Goal: Transaction & Acquisition: Purchase product/service

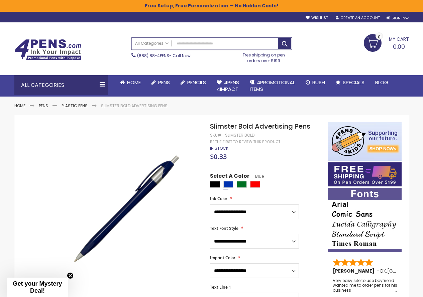
click at [202, 48] on input "Search" at bounding box center [212, 44] width 160 height 12
paste input "**********"
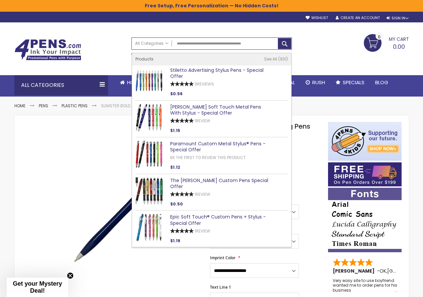
click at [213, 72] on link "Stiletto Advertising Stylus Pens - Special Offer" at bounding box center [216, 73] width 93 height 13
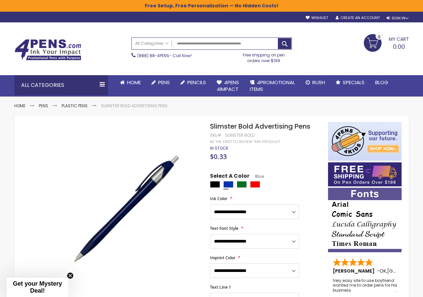
type input "**********"
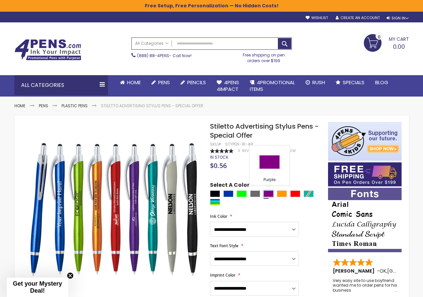
click at [271, 194] on div "Purple" at bounding box center [269, 194] width 10 height 7
type input "****"
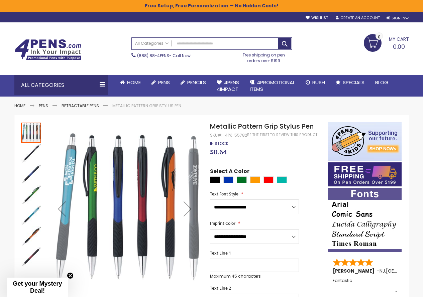
click at [28, 166] on img "Metallic Pattern Grip Stylus Pen" at bounding box center [31, 174] width 20 height 20
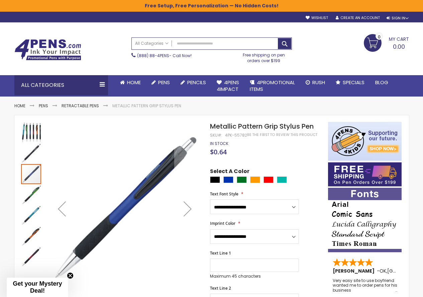
click at [30, 196] on img "Metallic Pattern Grip Stylus Pen" at bounding box center [31, 195] width 20 height 20
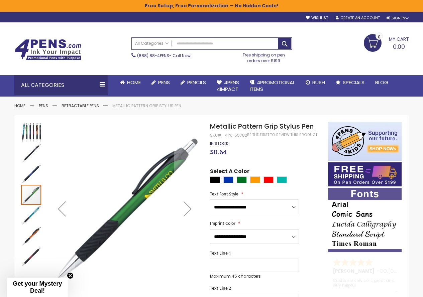
click at [35, 210] on img "Metallic Pattern Grip Stylus Pen" at bounding box center [31, 216] width 20 height 20
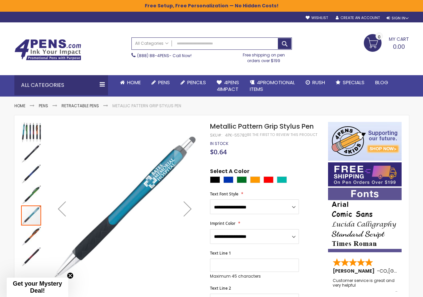
click at [33, 233] on img "Metallic Pattern Grip Stylus Pen" at bounding box center [31, 237] width 20 height 20
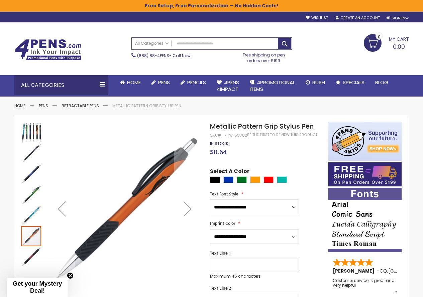
click at [35, 254] on img "Metallic Pattern Grip Stylus Pen" at bounding box center [31, 257] width 20 height 20
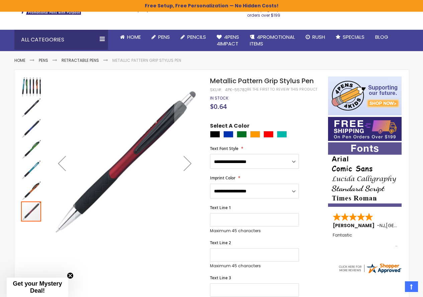
scroll to position [33, 0]
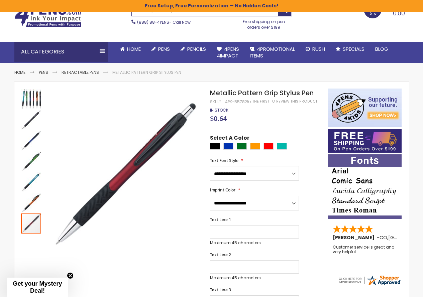
click at [287, 142] on div "Select A Color" at bounding box center [265, 143] width 111 height 17
click at [29, 123] on img "Metallic Pattern Grip Stylus Pen" at bounding box center [31, 120] width 20 height 20
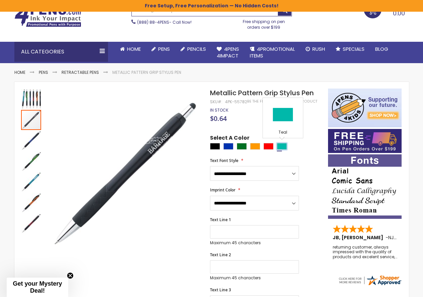
click at [282, 149] on div "Teal" at bounding box center [282, 146] width 10 height 7
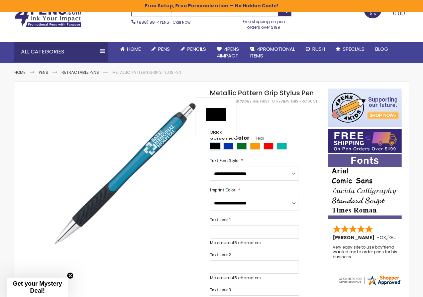
click at [214, 150] on div "Black" at bounding box center [215, 146] width 10 height 7
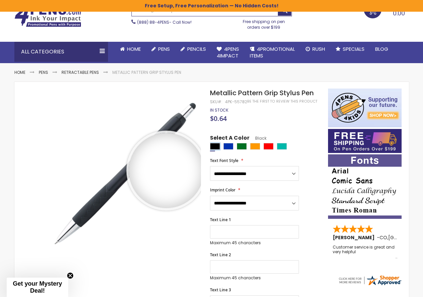
drag, startPoint x: 166, startPoint y: 171, endPoint x: 128, endPoint y: 170, distance: 38.5
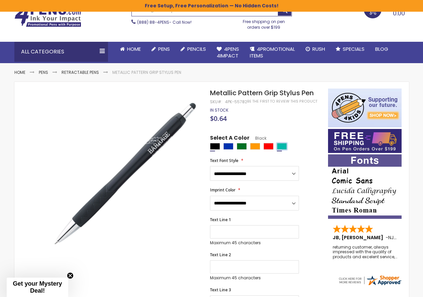
click at [278, 148] on div "Teal" at bounding box center [282, 146] width 10 height 7
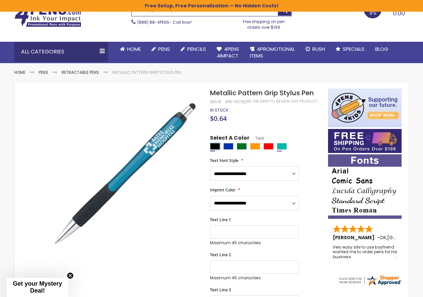
click at [215, 150] on div "Black" at bounding box center [215, 146] width 10 height 7
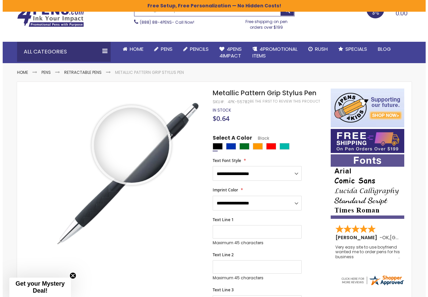
scroll to position [0, 0]
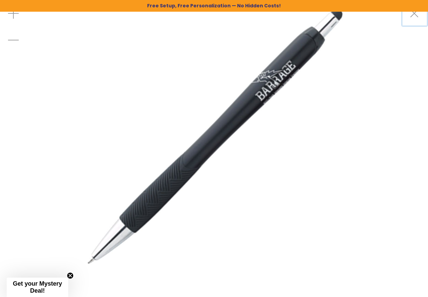
drag, startPoint x: 412, startPoint y: 18, endPoint x: 386, endPoint y: 79, distance: 66.7
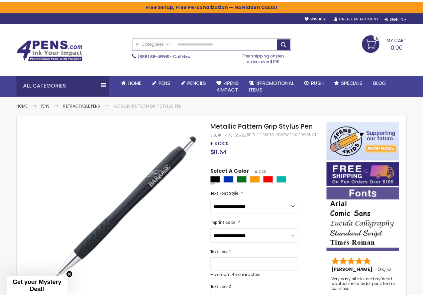
scroll to position [33, 0]
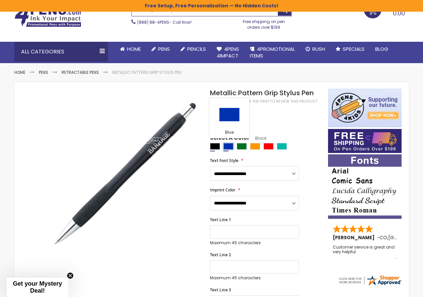
click at [231, 146] on div "Blue" at bounding box center [229, 146] width 10 height 7
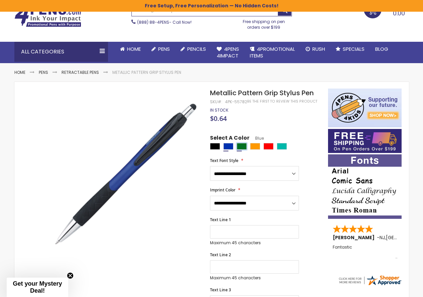
click at [243, 147] on div "Green" at bounding box center [242, 146] width 10 height 7
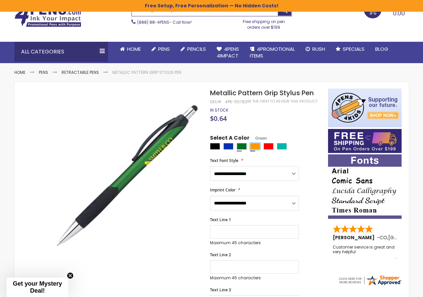
click at [255, 148] on div "Orange" at bounding box center [255, 146] width 10 height 7
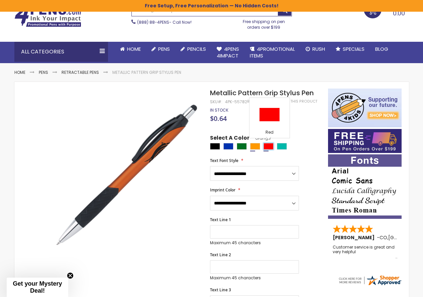
click at [267, 150] on div "Red" at bounding box center [269, 146] width 10 height 7
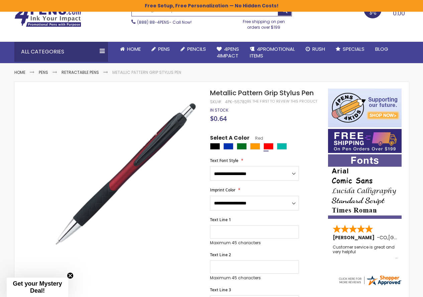
click at [229, 151] on div at bounding box center [267, 147] width 114 height 8
click at [229, 149] on div "Blue" at bounding box center [229, 146] width 10 height 7
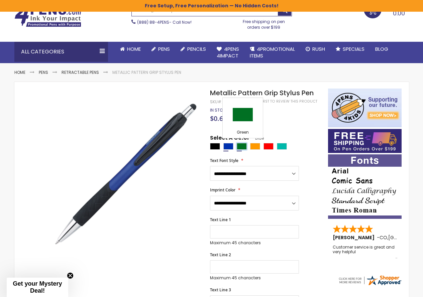
click at [243, 148] on div "Green" at bounding box center [242, 146] width 10 height 7
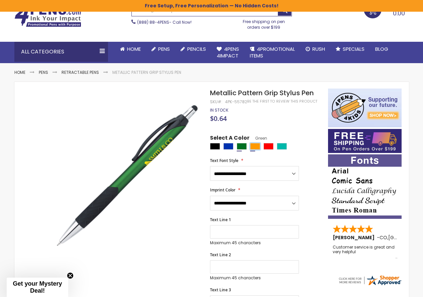
click at [256, 145] on div "Orange" at bounding box center [255, 146] width 10 height 7
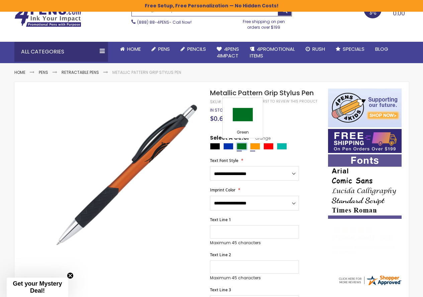
click at [242, 146] on div "Green" at bounding box center [242, 146] width 10 height 7
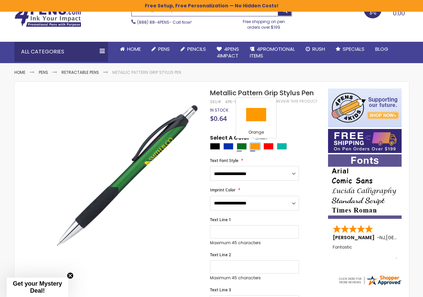
click at [253, 146] on div "Orange" at bounding box center [255, 146] width 10 height 7
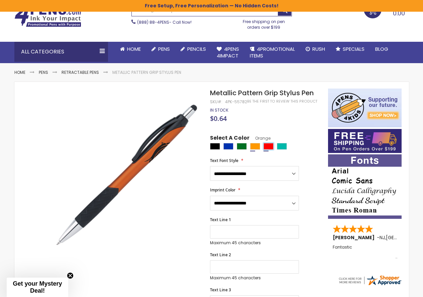
click at [268, 147] on div "Red" at bounding box center [269, 146] width 10 height 7
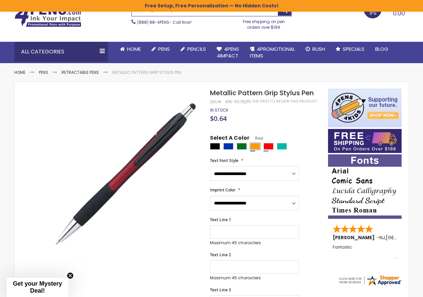
click at [256, 148] on div "Orange" at bounding box center [255, 146] width 10 height 7
type input "****"
